Goal: Share content: Share content

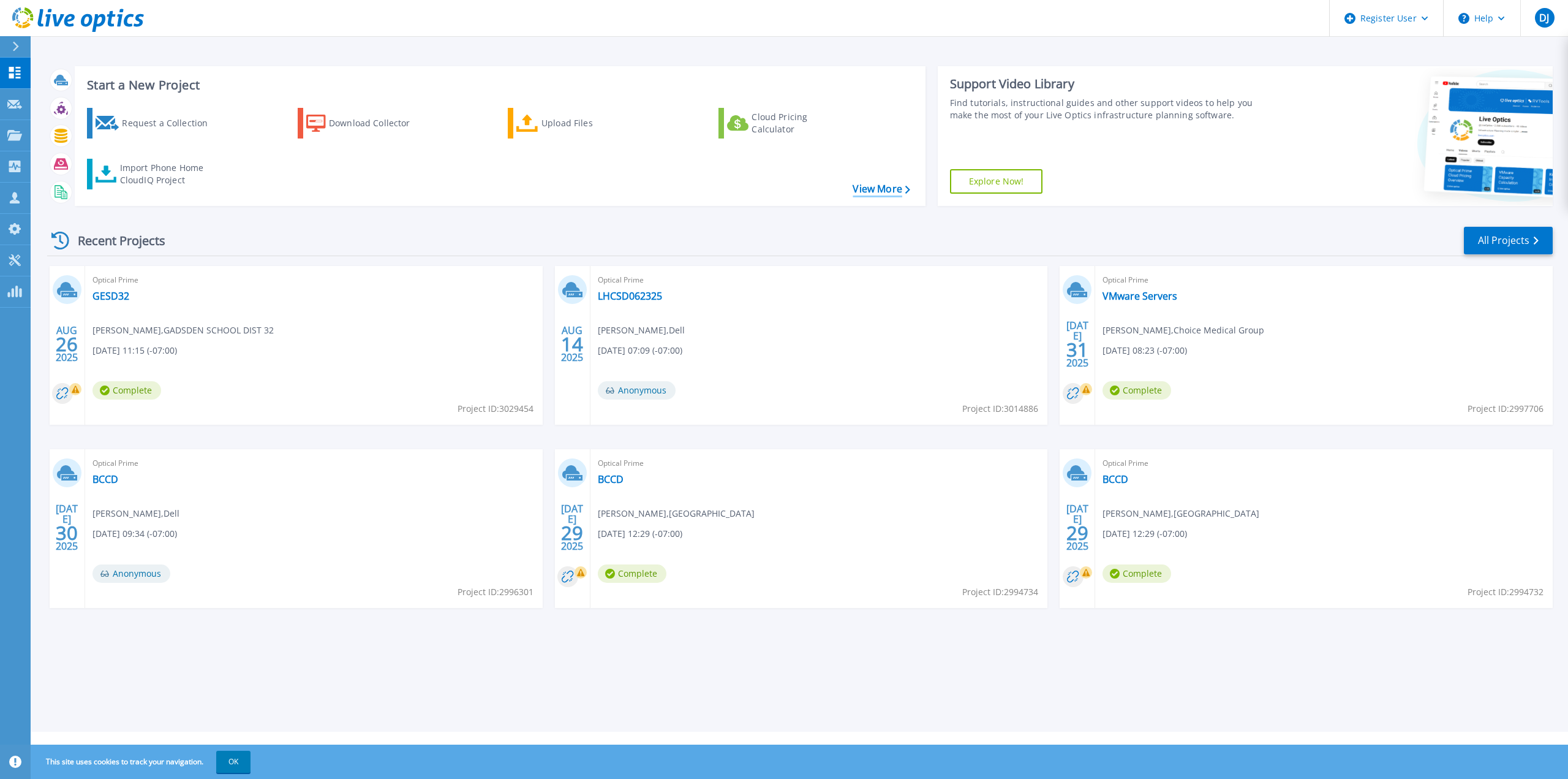
click at [884, 190] on link "View More" at bounding box center [881, 189] width 57 height 12
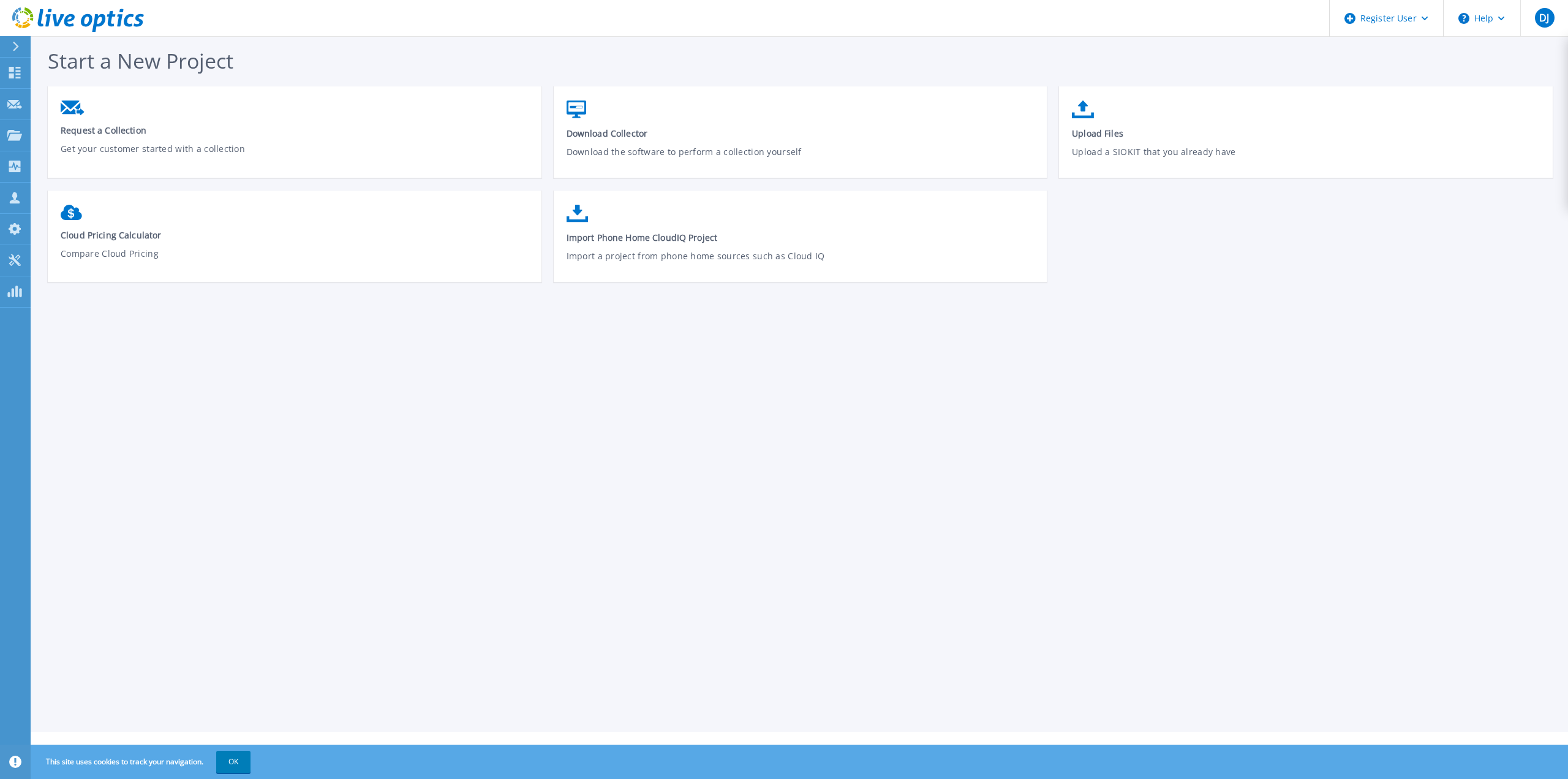
click at [38, 17] on icon at bounding box center [78, 20] width 132 height 25
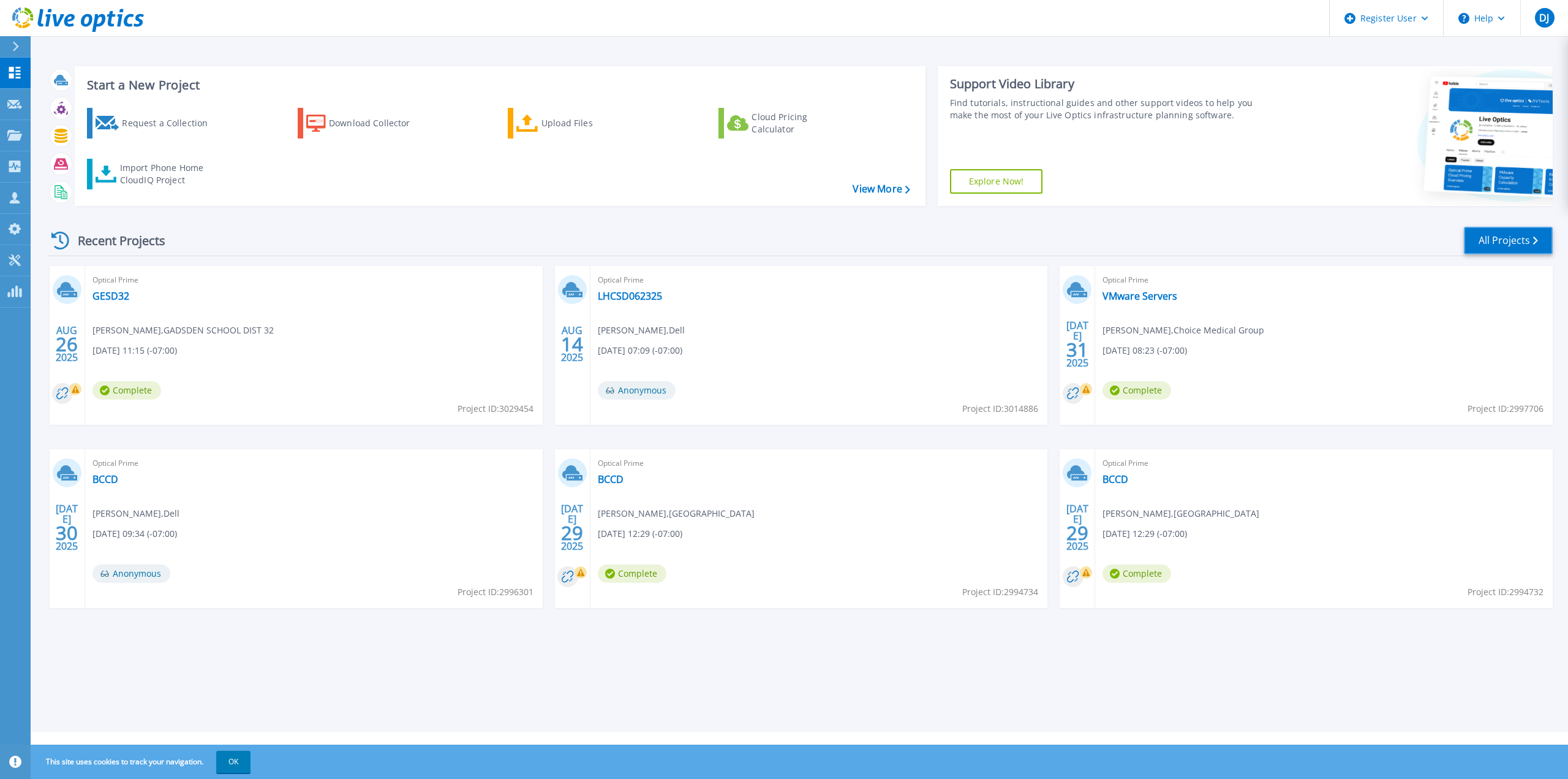
click at [1477, 236] on link "All Projects" at bounding box center [1508, 241] width 89 height 28
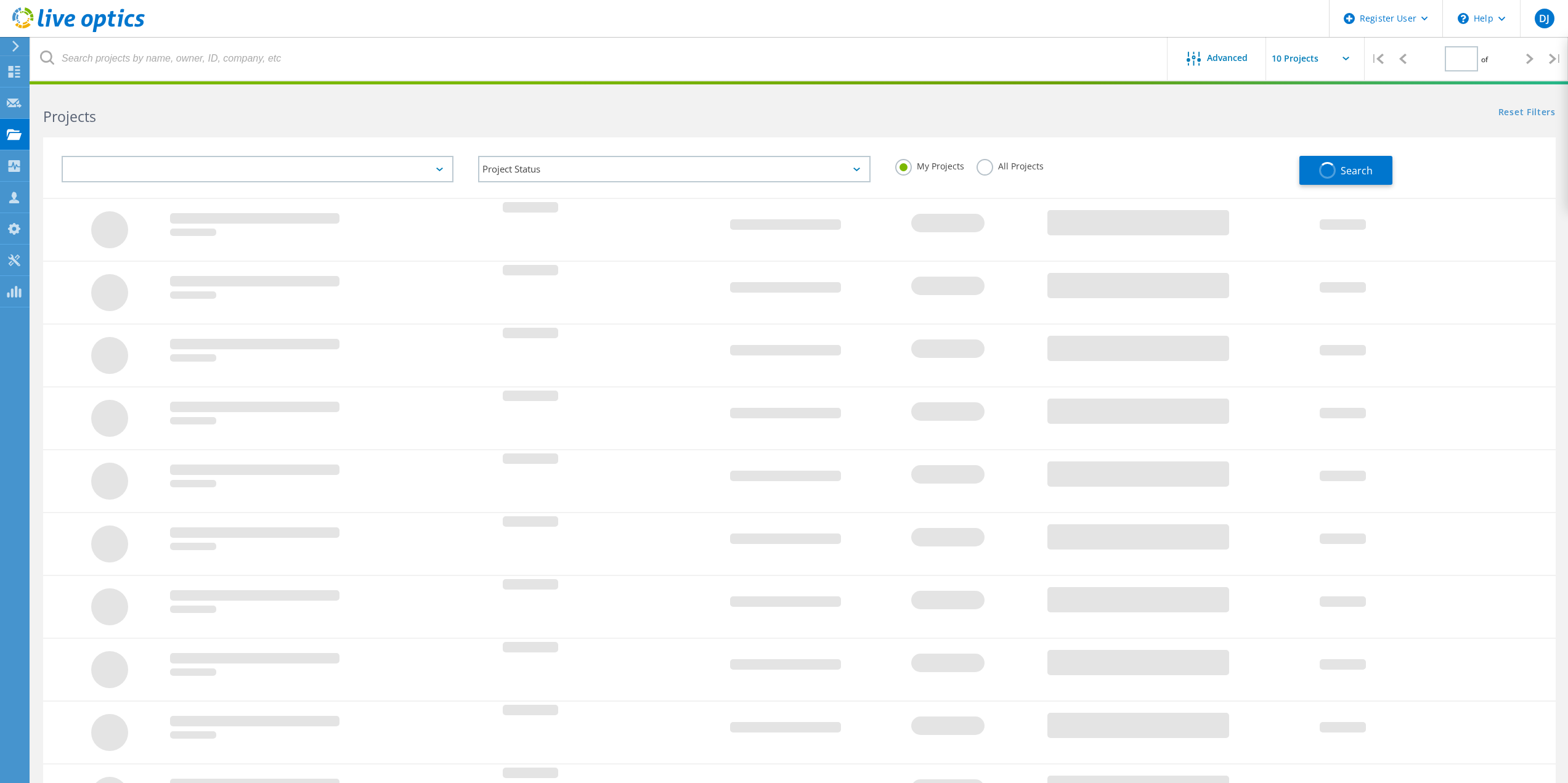
type input "1"
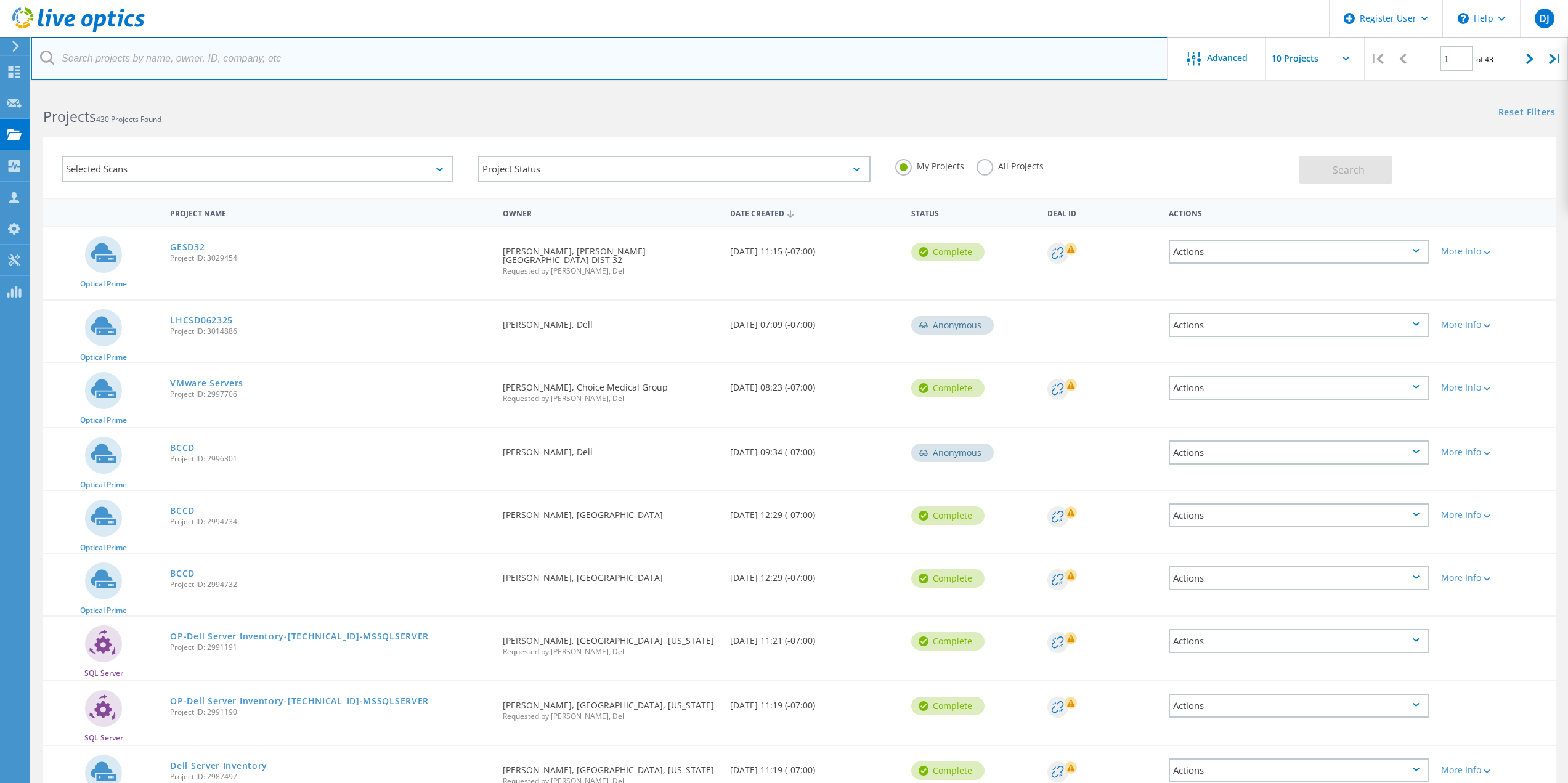
click at [227, 55] on input "text" at bounding box center [599, 58] width 1137 height 43
paste input "[PERSON_NAME][EMAIL_ADDRESS][DOMAIN_NAME]"
type input "[PERSON_NAME][EMAIL_ADDRESS][DOMAIN_NAME]"
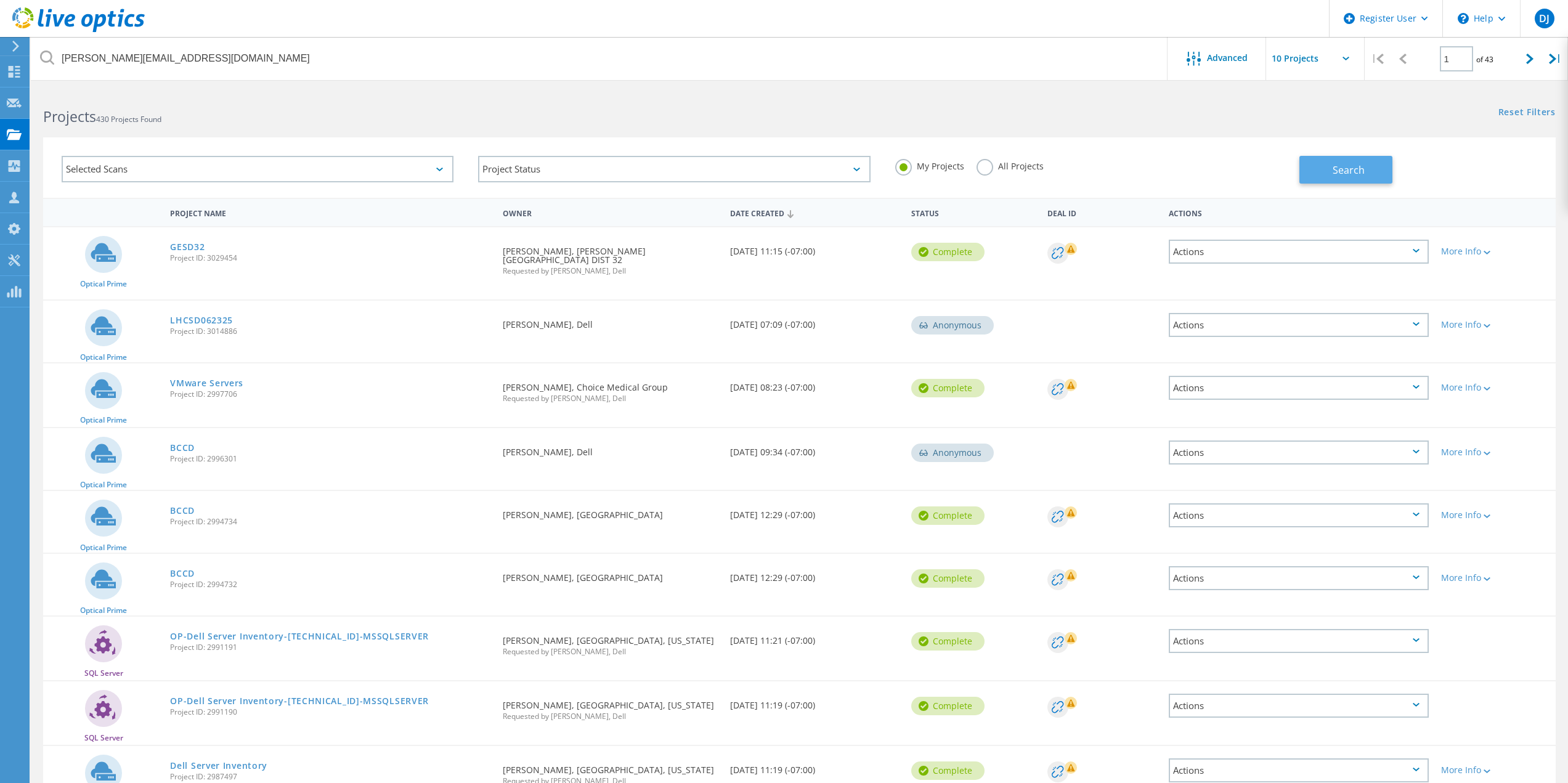
click at [1349, 167] on span "Search" at bounding box center [1349, 170] width 32 height 13
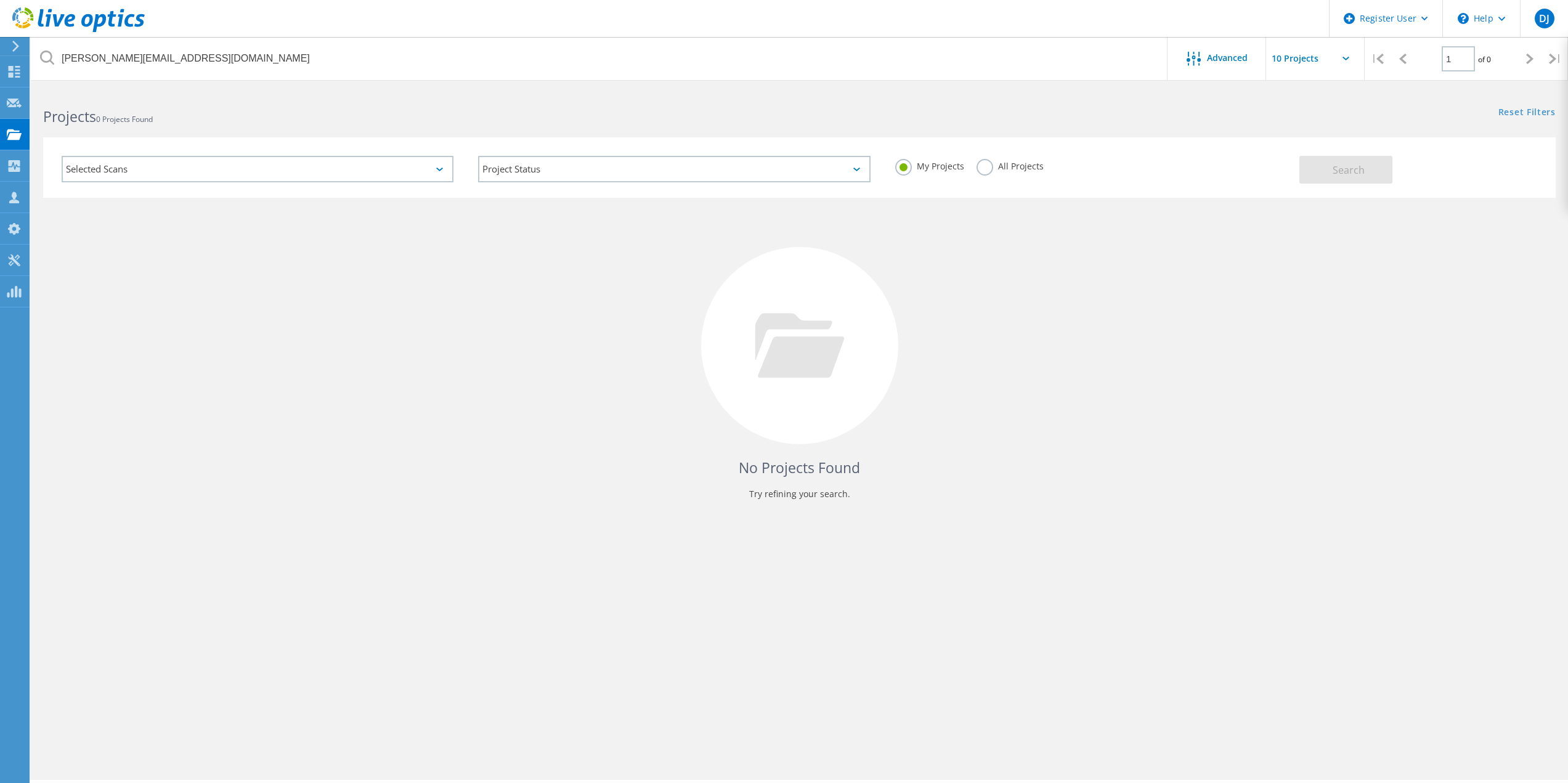
click at [979, 163] on label "All Projects" at bounding box center [1009, 165] width 67 height 12
click at [0, 0] on input "All Projects" at bounding box center [0, 0] width 0 height 0
click at [1346, 175] on span "Search" at bounding box center [1349, 170] width 32 height 13
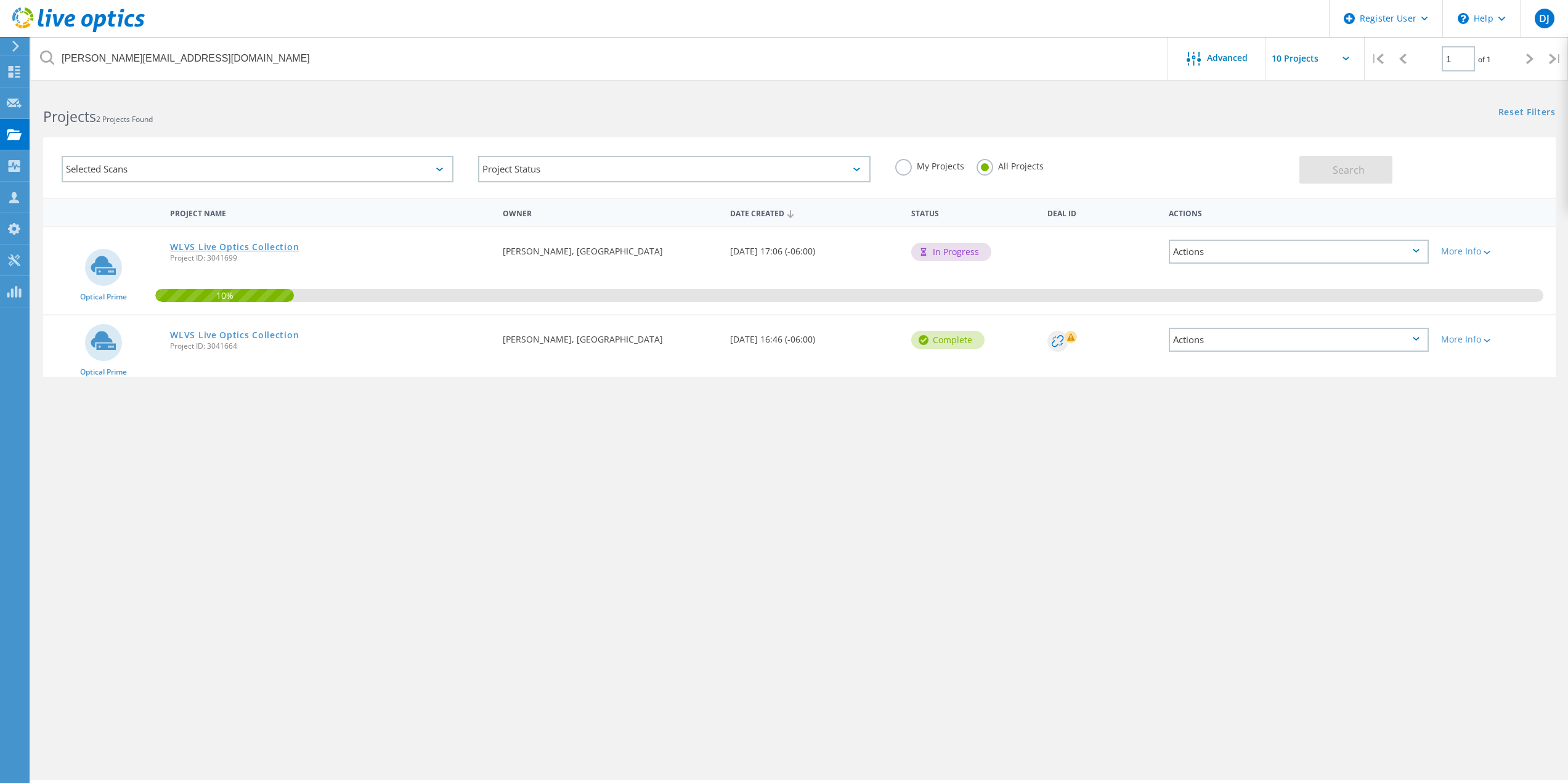
click at [236, 247] on link "WLVS Live Optics Collection" at bounding box center [235, 247] width 129 height 9
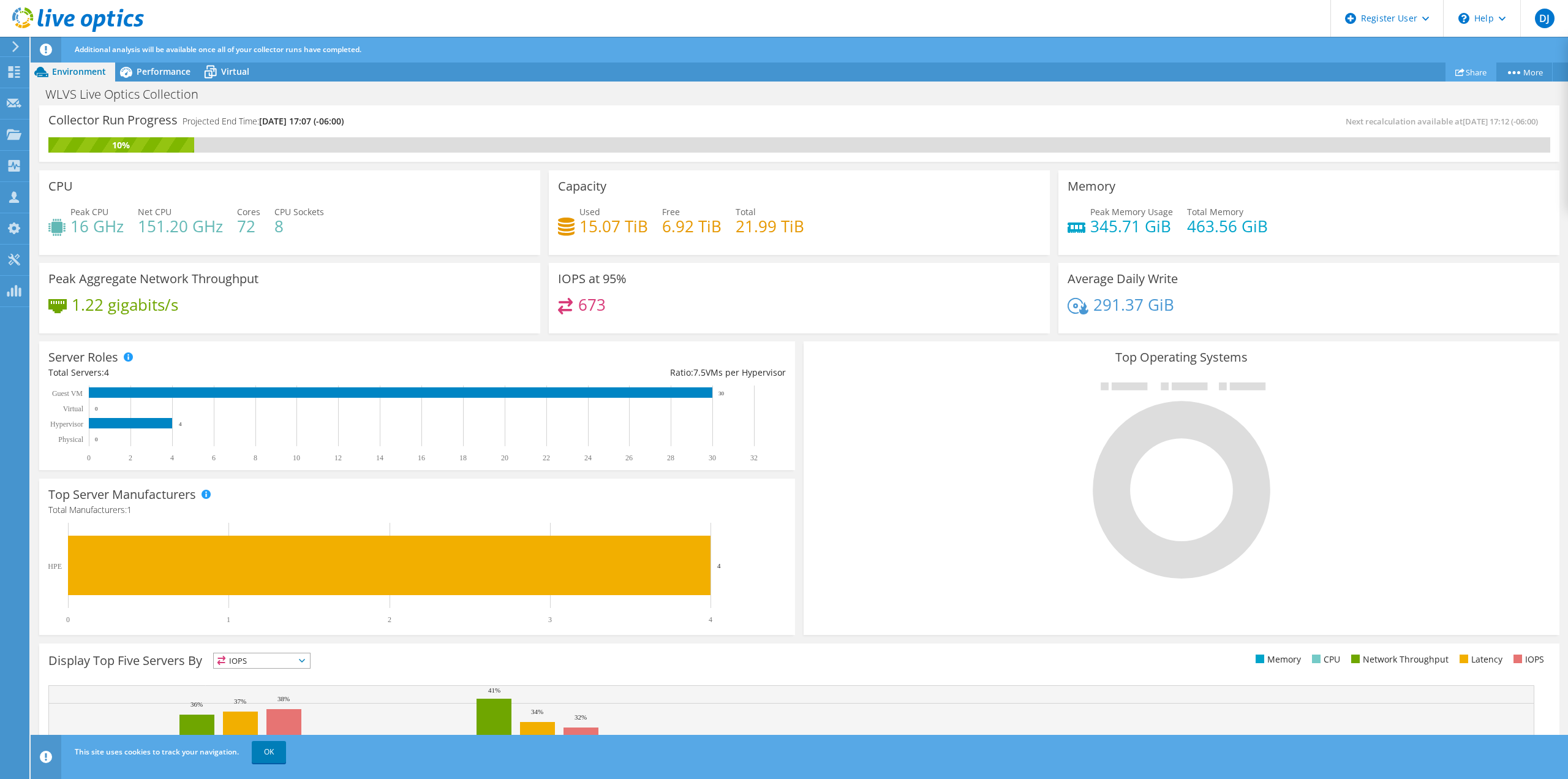
click at [1462, 71] on link "Share" at bounding box center [1470, 71] width 51 height 19
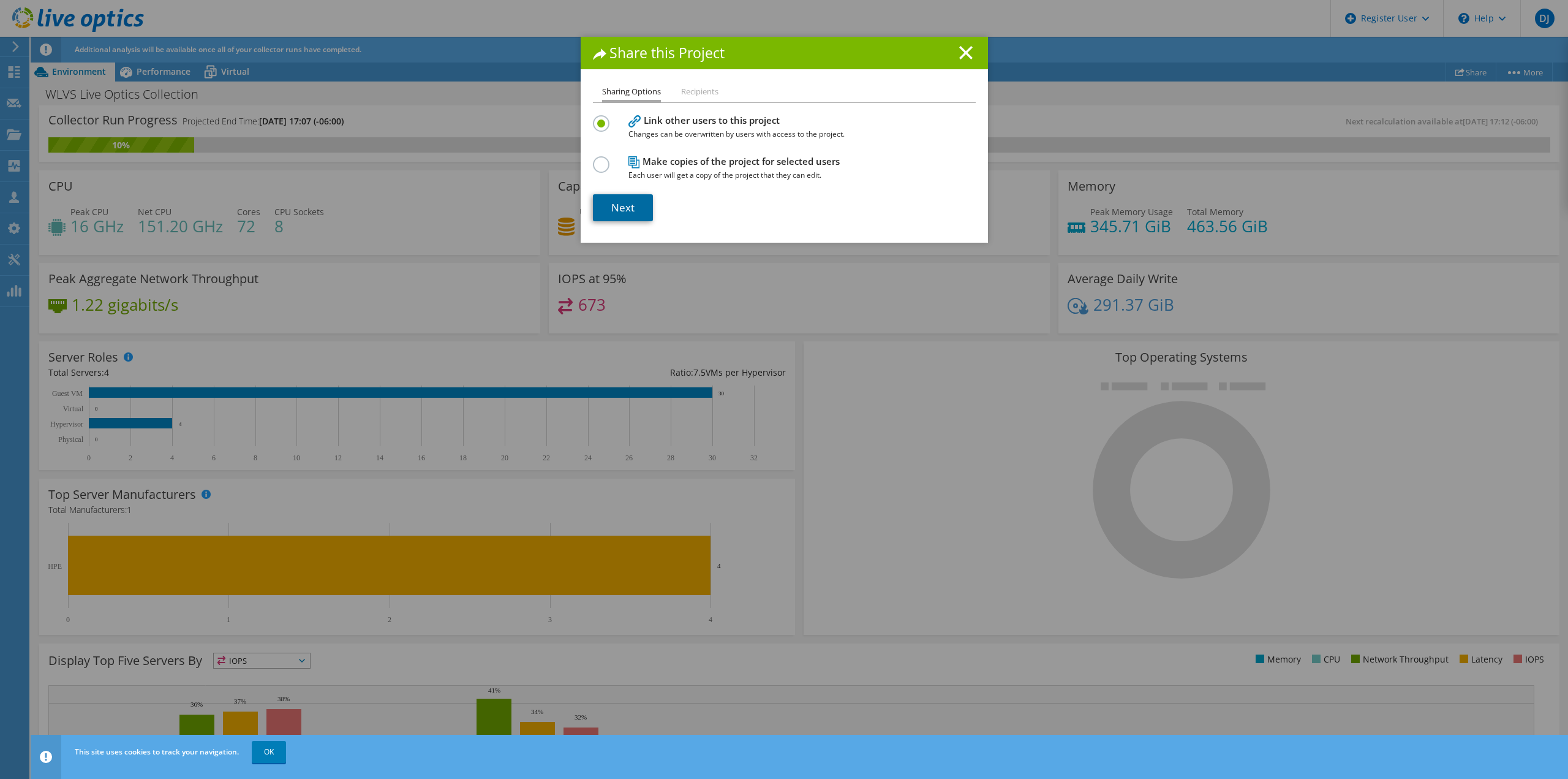
click at [615, 199] on link "Next" at bounding box center [623, 208] width 60 height 27
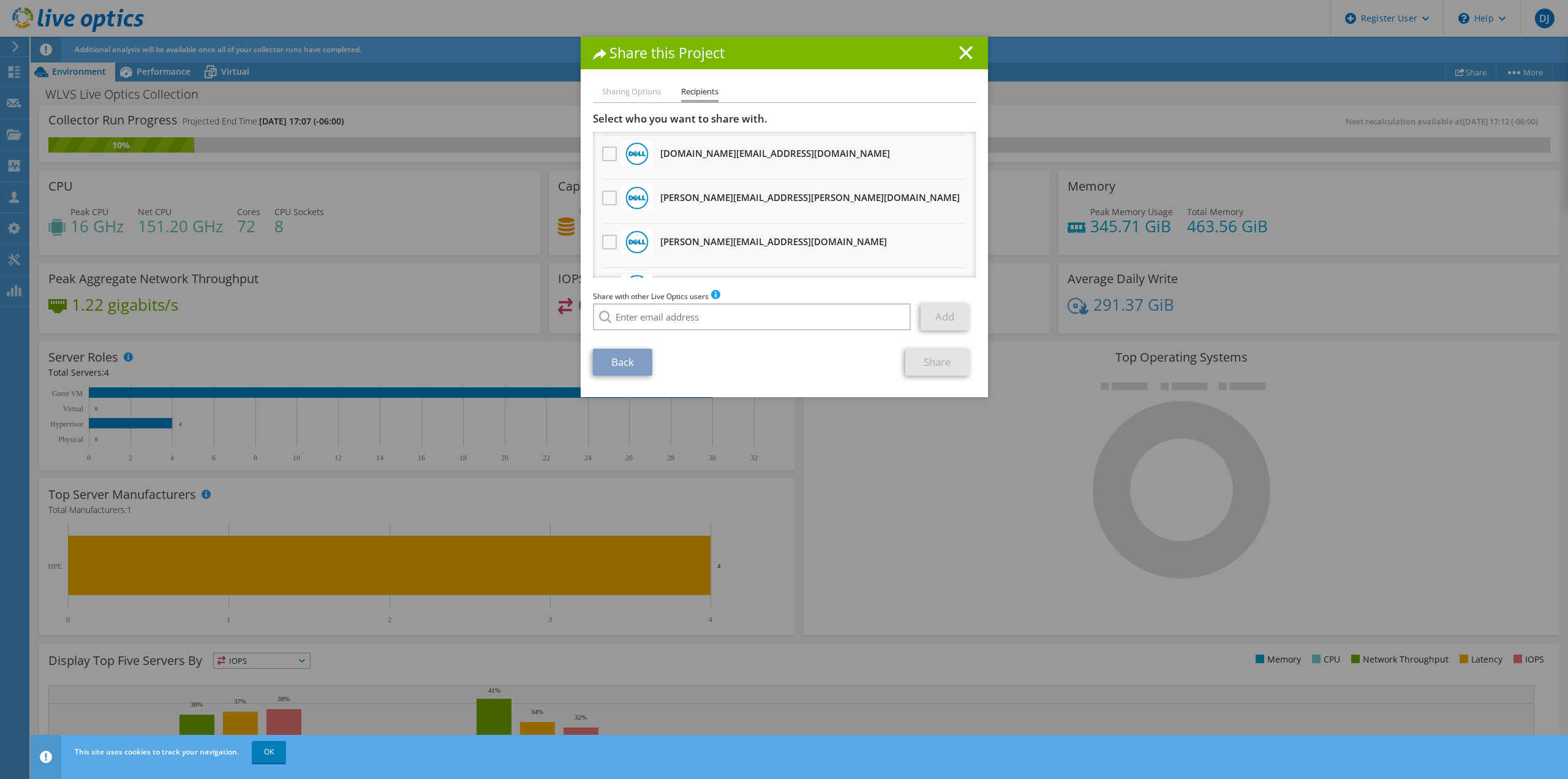
scroll to position [674, 0]
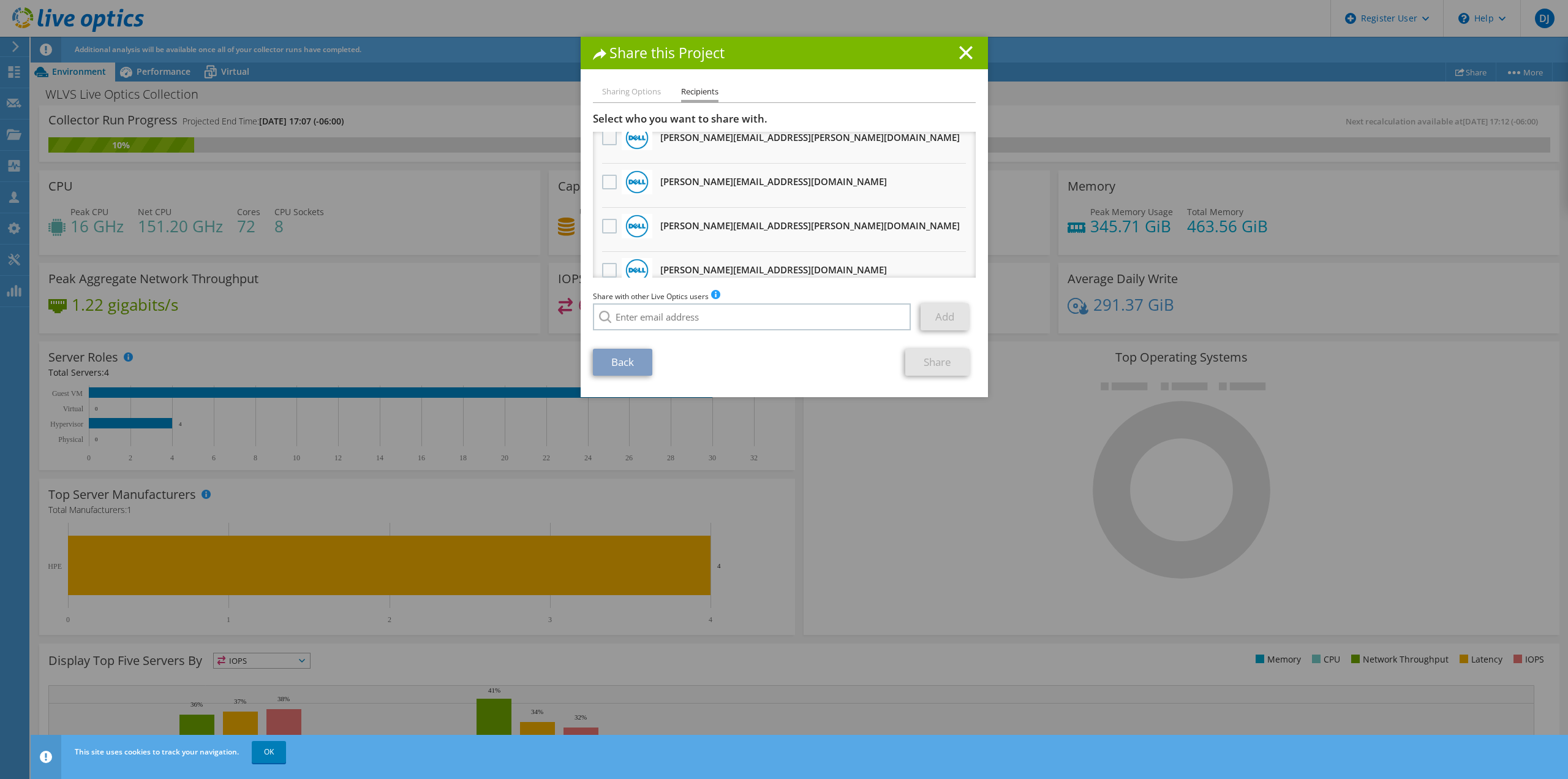
click at [602, 140] on label at bounding box center [611, 138] width 18 height 15
click at [0, 0] on input "checkbox" at bounding box center [0, 0] width 0 height 0
click at [924, 354] on link "Share" at bounding box center [937, 362] width 64 height 27
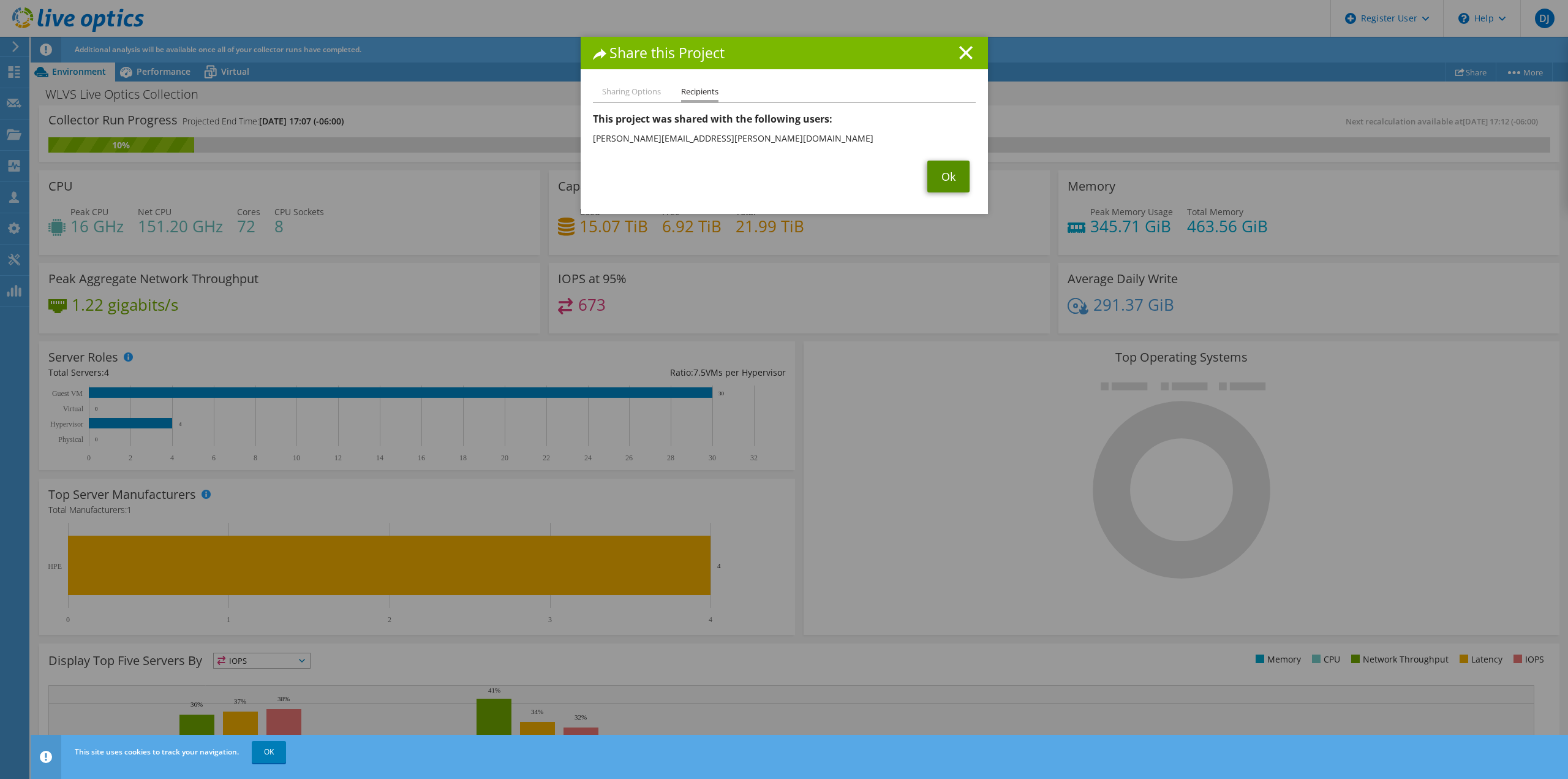
click at [939, 170] on link "Ok" at bounding box center [949, 177] width 42 height 32
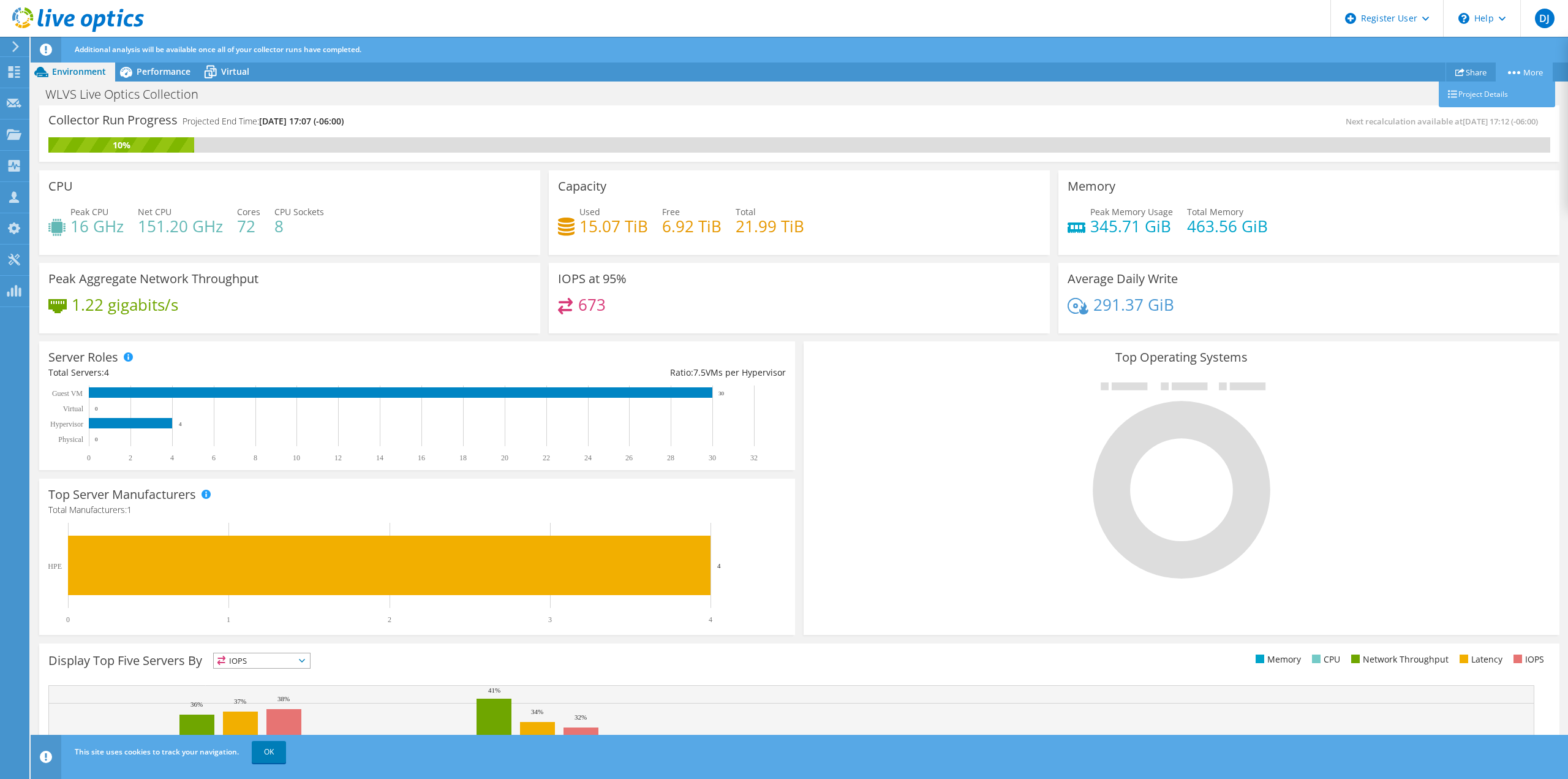
drag, startPoint x: 1509, startPoint y: 65, endPoint x: 1500, endPoint y: 73, distance: 12.0
click at [1509, 65] on link "More" at bounding box center [1524, 71] width 57 height 19
click at [1470, 93] on link "Project Details" at bounding box center [1497, 94] width 116 height 26
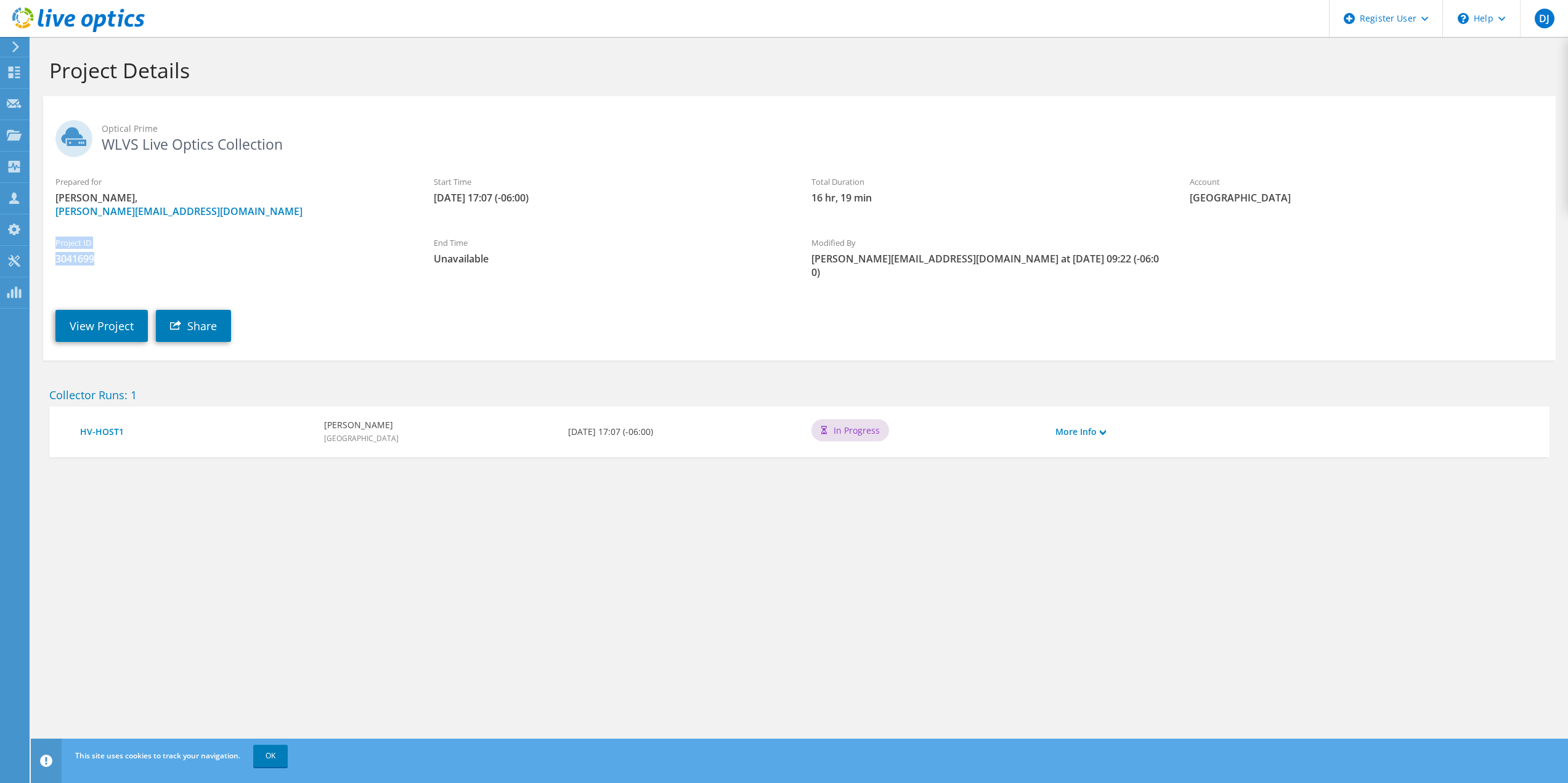
drag, startPoint x: 96, startPoint y: 260, endPoint x: 54, endPoint y: 247, distance: 44.0
click at [54, 247] on div "Project ID 3041699" at bounding box center [232, 251] width 378 height 41
copy div "Project ID 3041699"
